Goal: Communication & Community: Answer question/provide support

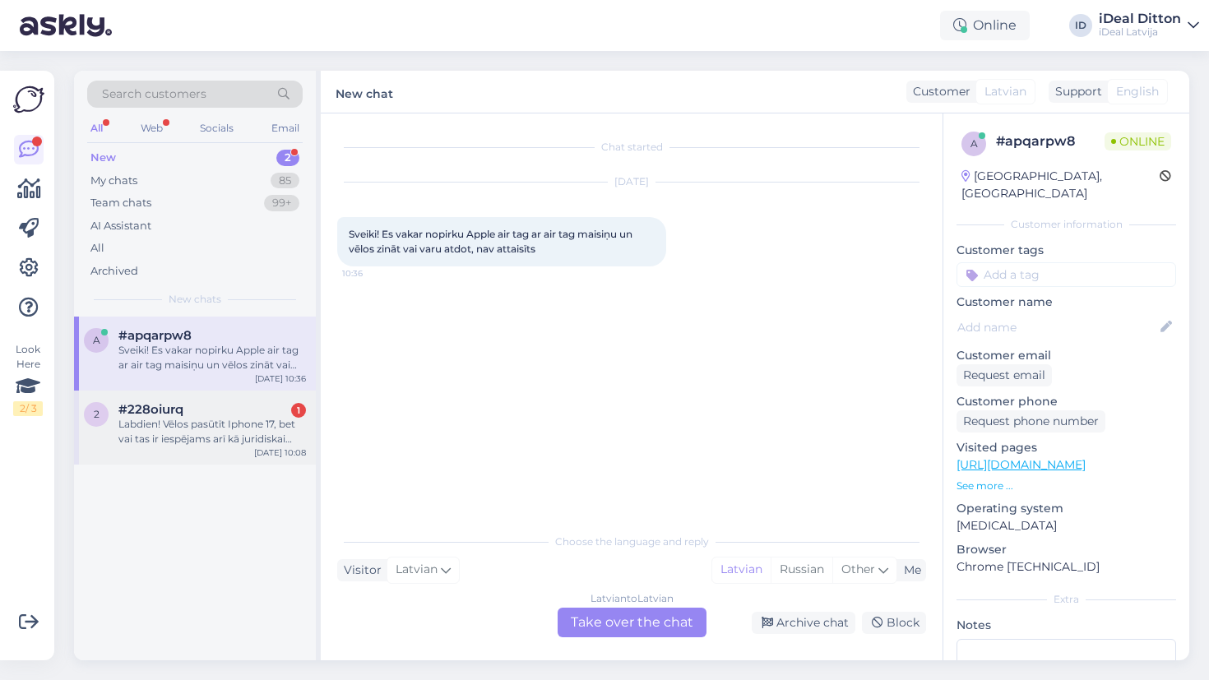
click at [237, 443] on div "Labdien! Vēlos pasūtīt Iphone 17, bet vai tas ir iespējams arī kā juridiskai pe…" at bounding box center [211, 432] width 187 height 30
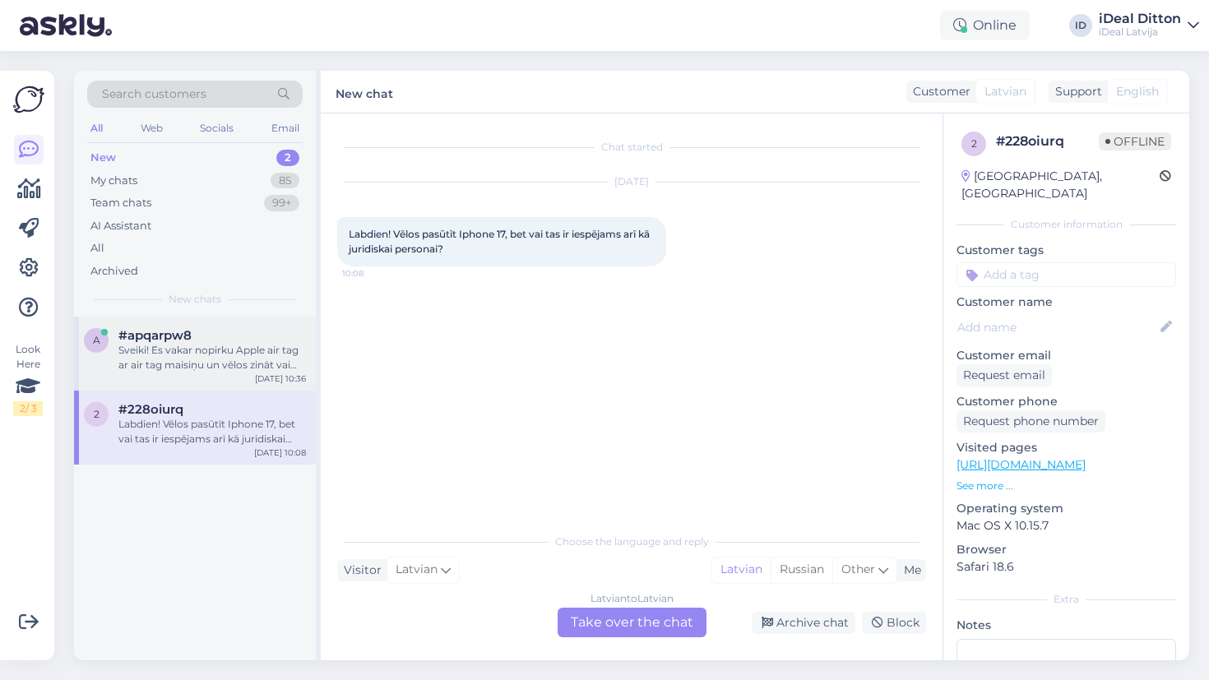
click at [184, 348] on div "Sveiki! Es vakar nopirku Apple air tag ar air tag maisiņu un vēlos zināt vai va…" at bounding box center [211, 358] width 187 height 30
click at [243, 412] on div "#228oiurq" at bounding box center [211, 409] width 187 height 15
click at [635, 622] on div "Latvian to Latvian Take over the chat" at bounding box center [631, 623] width 149 height 30
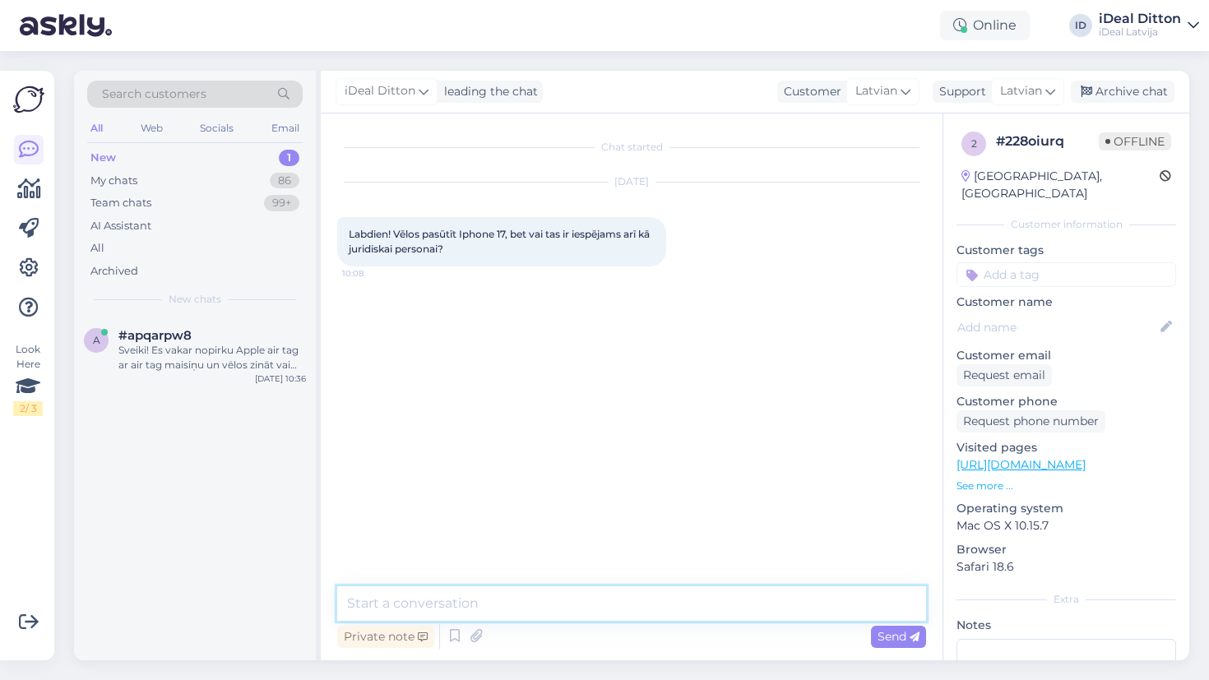
click at [547, 599] on textarea at bounding box center [631, 603] width 589 height 35
type textarea "Sveiki! Protams"
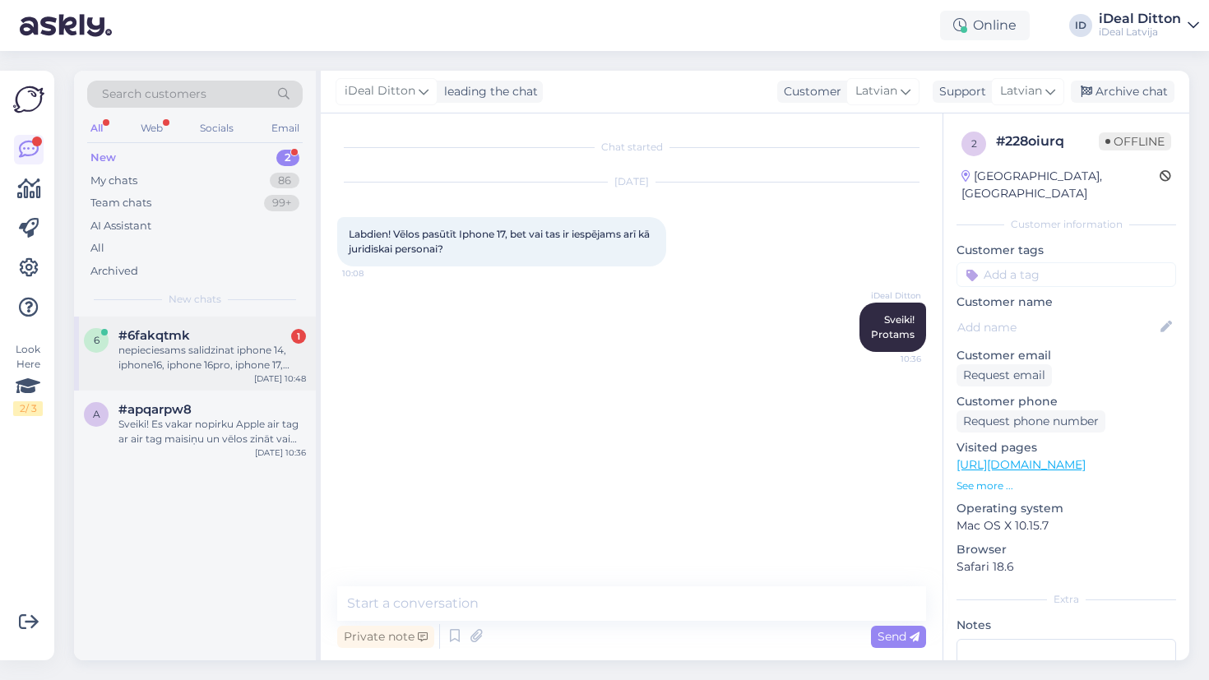
click at [238, 353] on div "nepieciesams salidzinat iphone 14, iphone16, iphone 16pro, iphone 17, iphone 17…" at bounding box center [211, 358] width 187 height 30
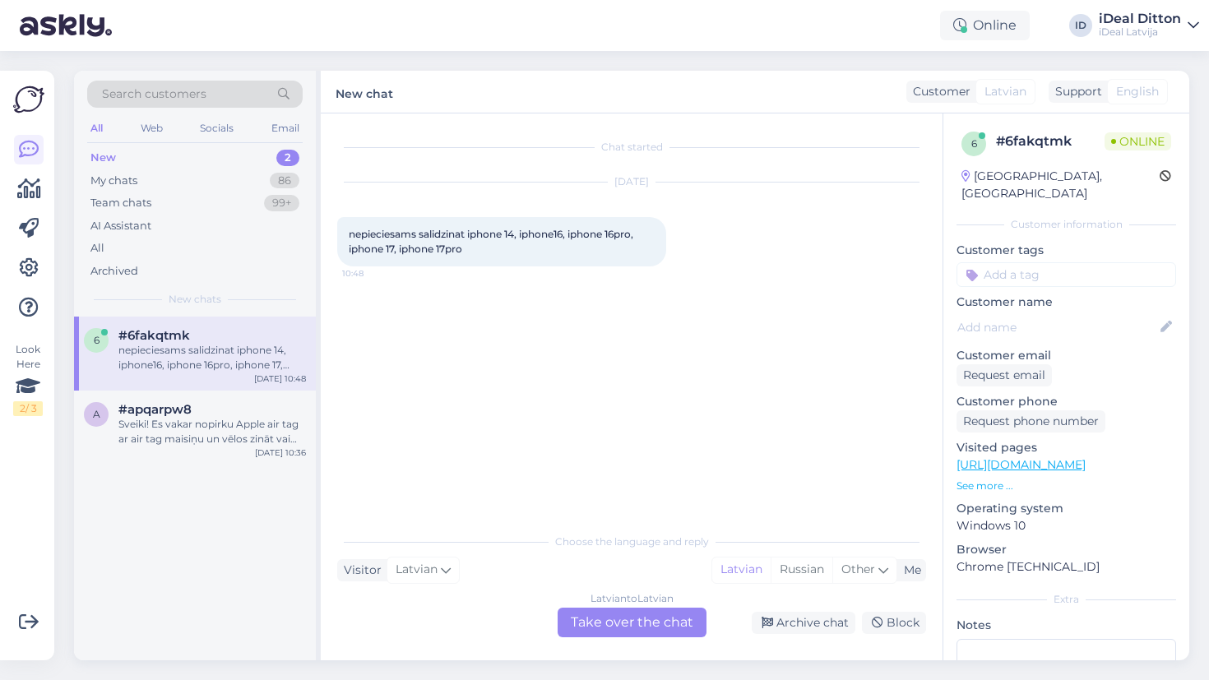
click at [496, 408] on div "Chat started Sep 14 2025 nepieciesams salidzinat iphone 14, iphone16, iphone 16…" at bounding box center [639, 320] width 604 height 380
click at [265, 484] on div "6 #6fakqtmk nepieciesams salidzinat iphone 14, iphone16, iphone 16pro, iphone 1…" at bounding box center [195, 489] width 242 height 344
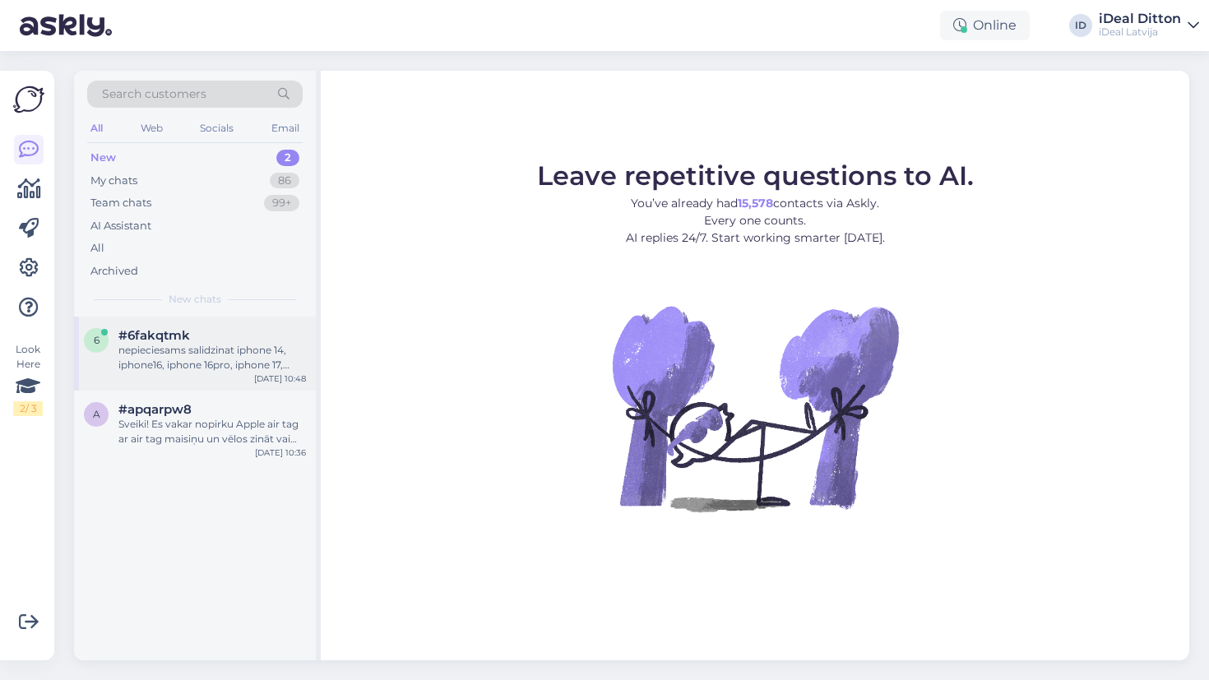
click at [221, 373] on div "6 #6fakqtmk nepieciesams salidzinat iphone 14, iphone16, iphone 16pro, iphone 1…" at bounding box center [195, 354] width 242 height 74
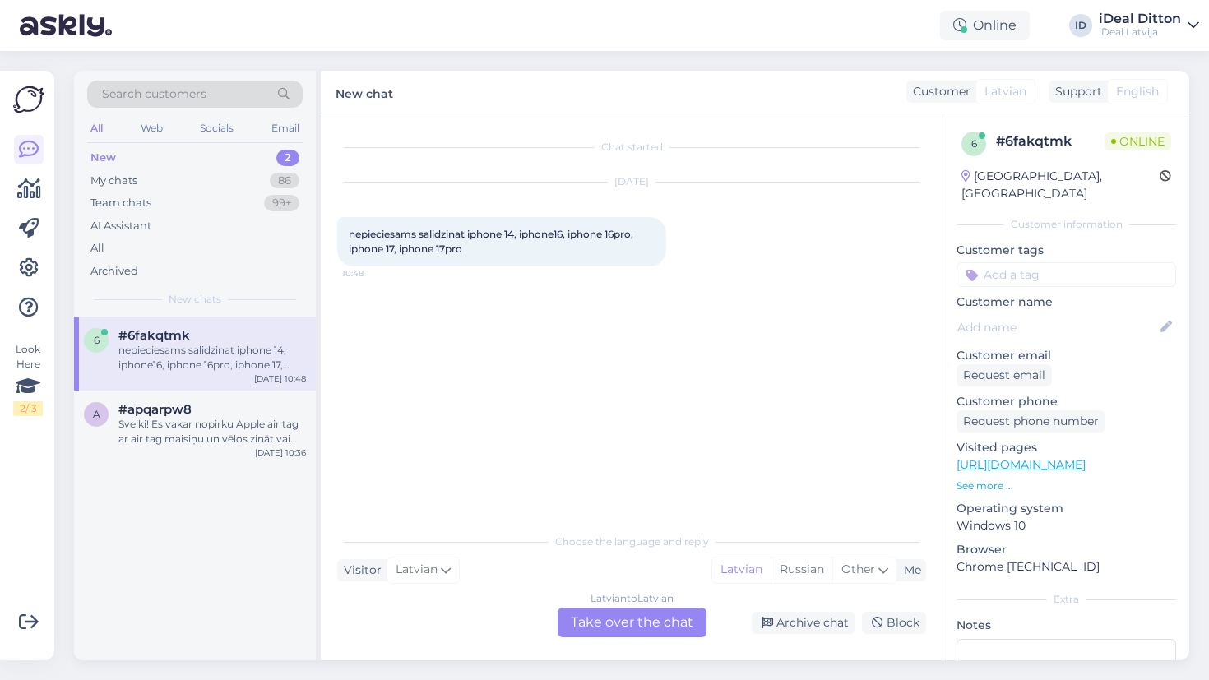
click at [631, 608] on div "Latvian to Latvian Take over the chat" at bounding box center [631, 623] width 149 height 30
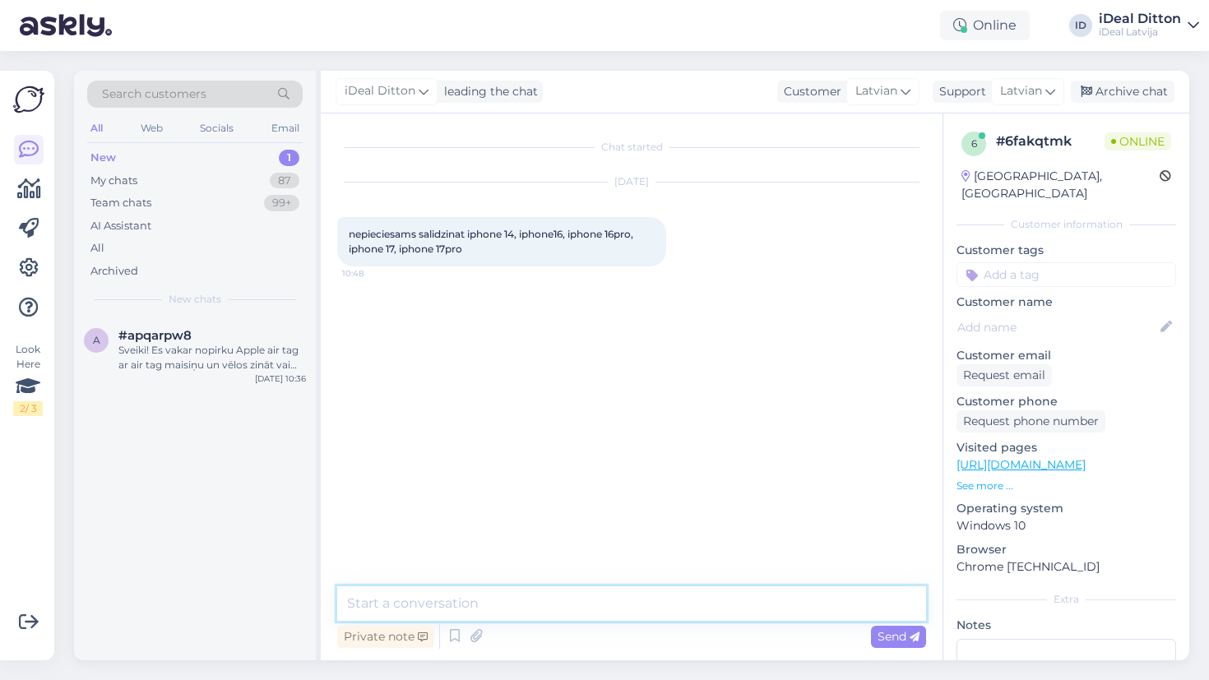
click at [595, 608] on textarea at bounding box center [631, 603] width 589 height 35
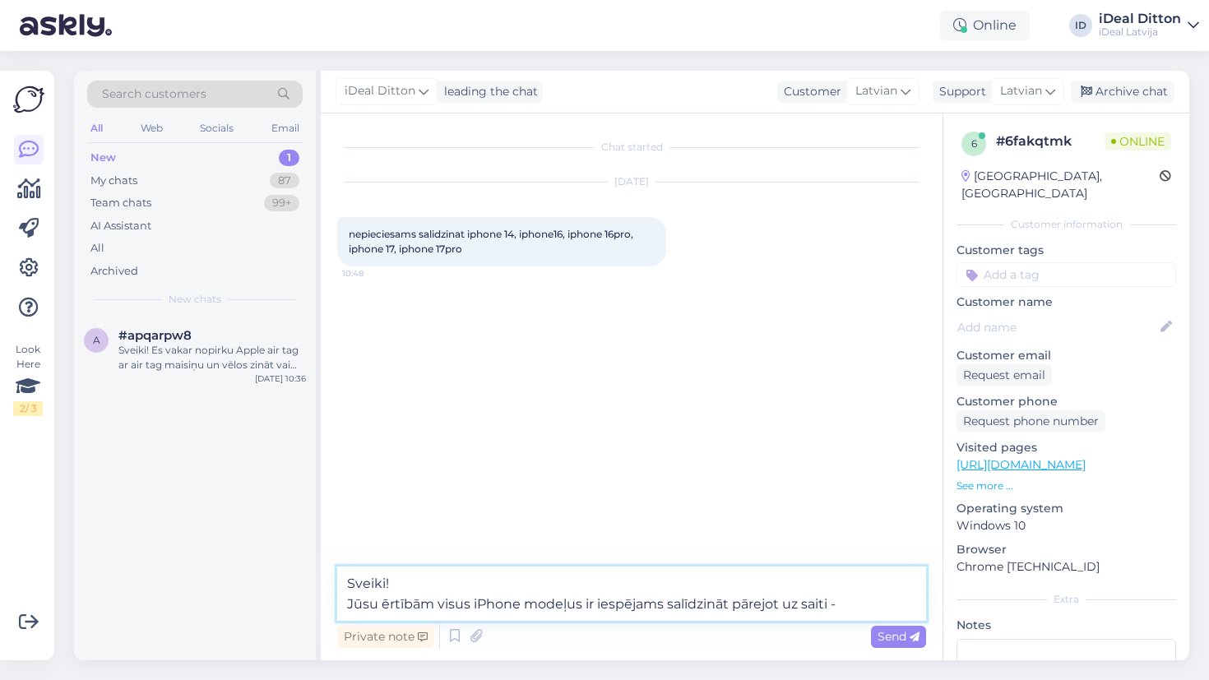
paste textarea "[URL][DOMAIN_NAME]"
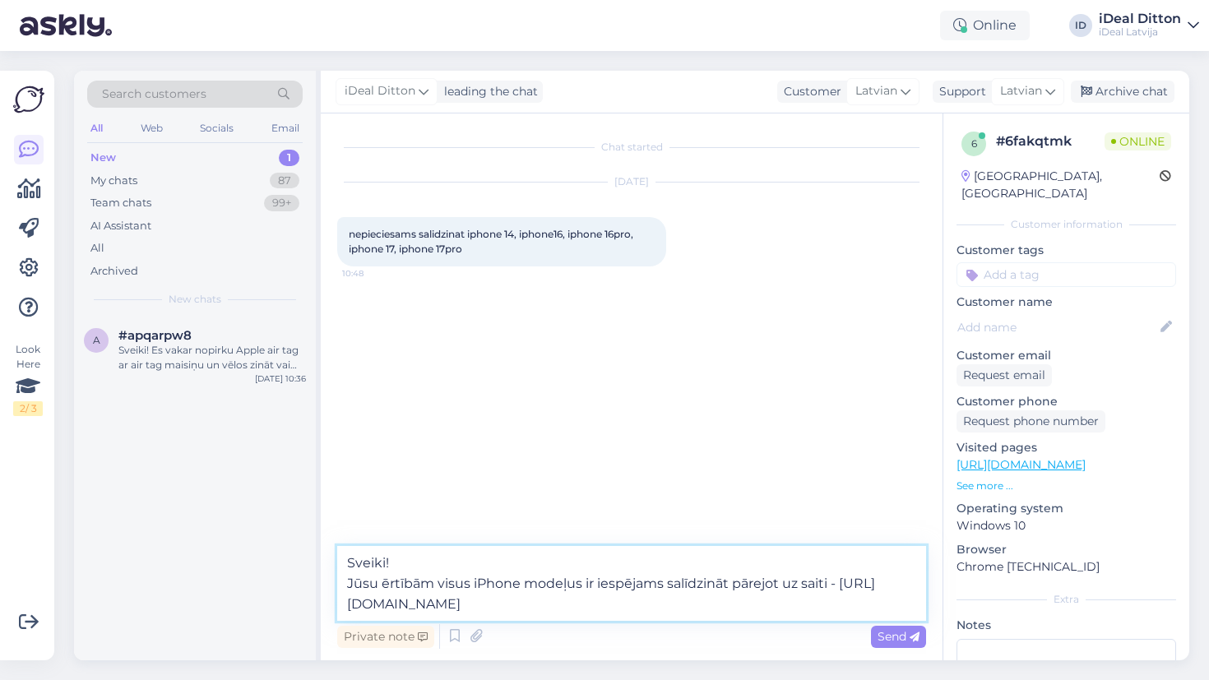
type textarea "Sveiki! Jūsu ērtībām visus iPhone modeļus ir iespējams salīdzināt pārejot uz sa…"
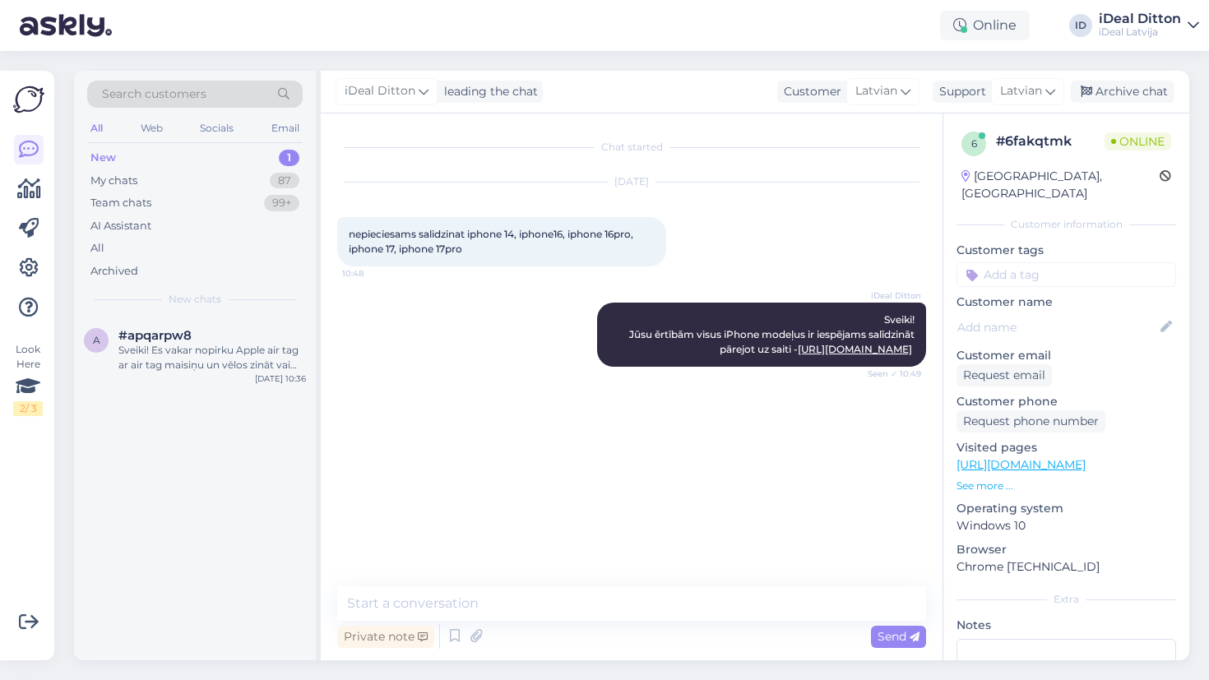
click at [778, 451] on div "Chat started [DATE] nepieciesams salidzinat iphone 14, iphone16, iphone 16pro, …" at bounding box center [639, 351] width 604 height 442
